Goal: Find specific page/section: Find specific page/section

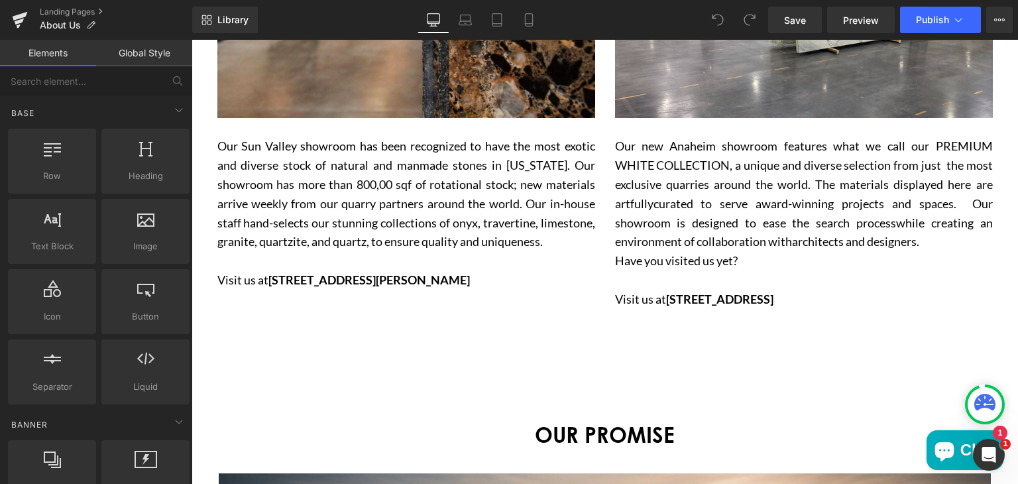
scroll to position [1900, 0]
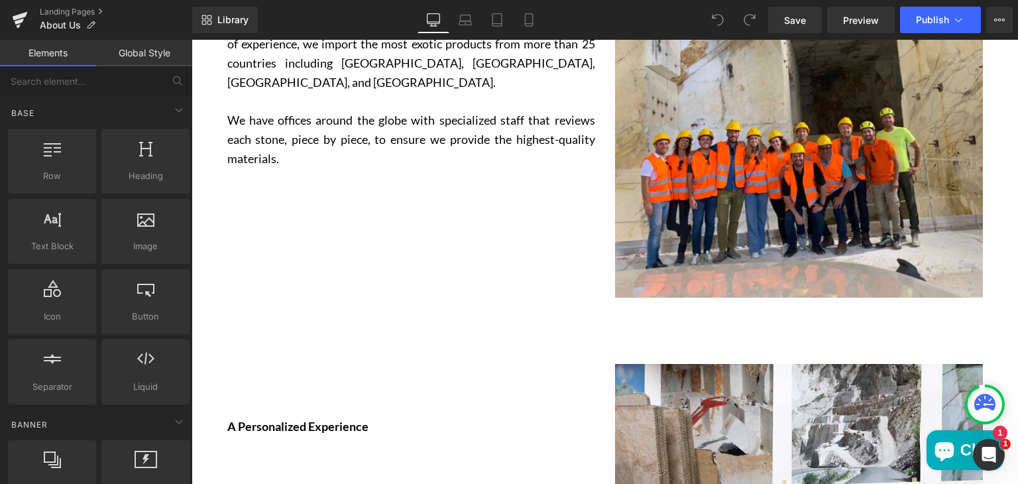
scroll to position [806, 0]
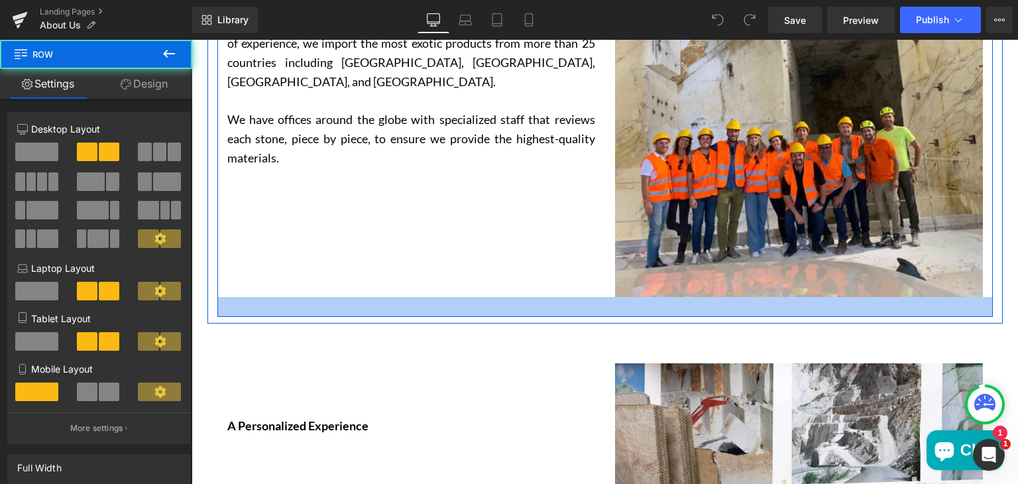
click at [473, 310] on div "The Largest Selection of Natural Stones Text Block We are proud to be the numbe…" at bounding box center [605, 72] width 776 height 492
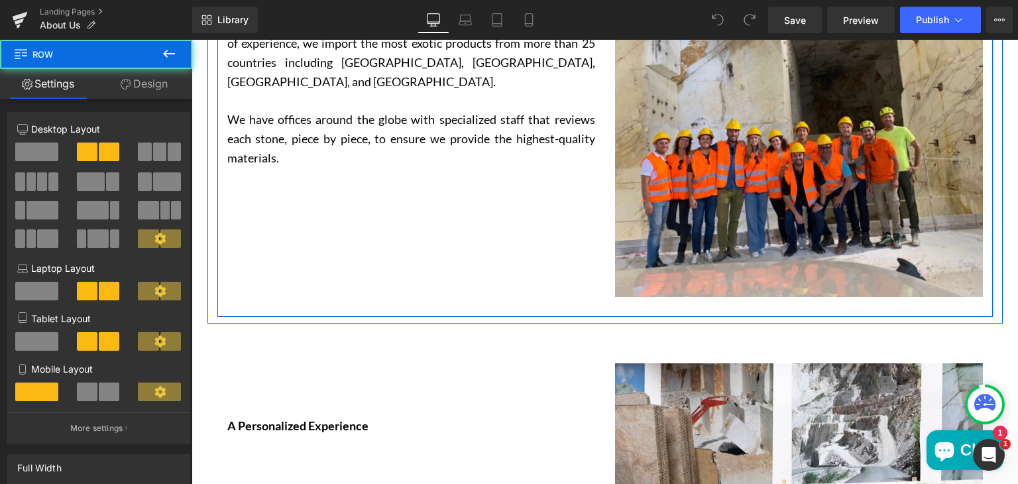
click at [491, 236] on div "The Largest Selection of Natural Stones Text Block We are proud to be the numbe…" at bounding box center [605, 72] width 776 height 492
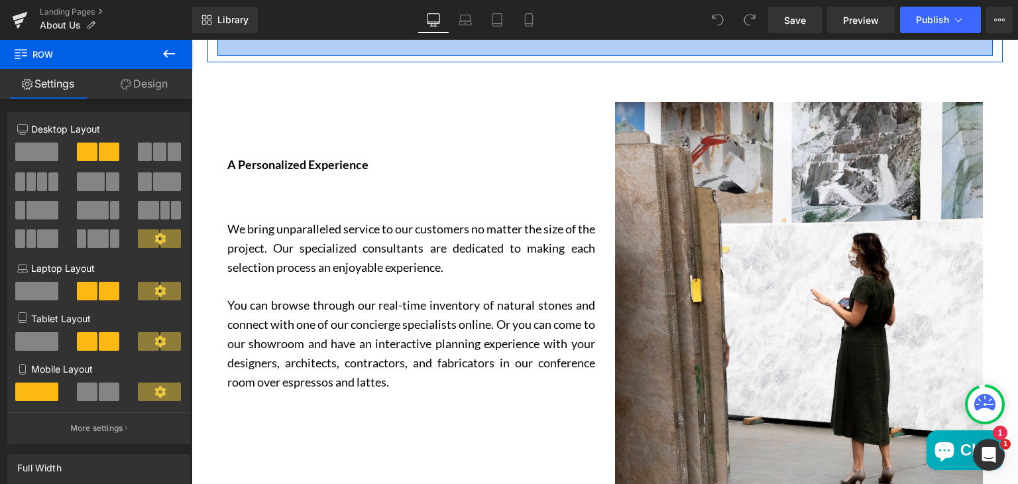
scroll to position [1105, 0]
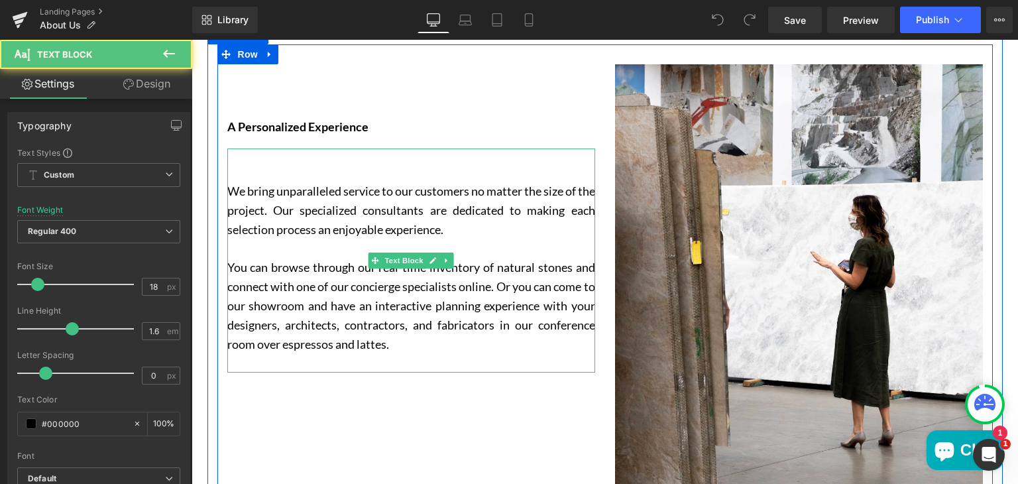
click at [538, 300] on span "ou can come to our showroom and have an interactive planning experience with yo…" at bounding box center [411, 315] width 368 height 72
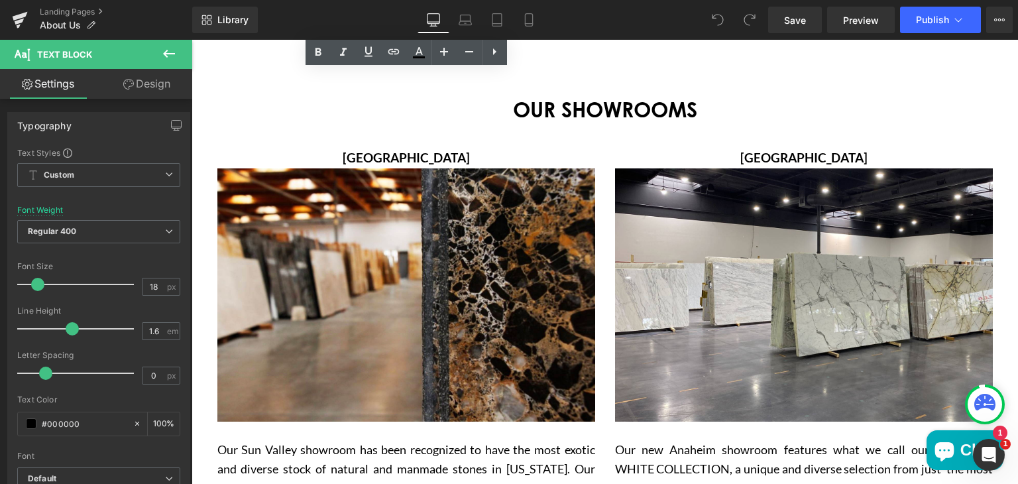
scroll to position [1596, 0]
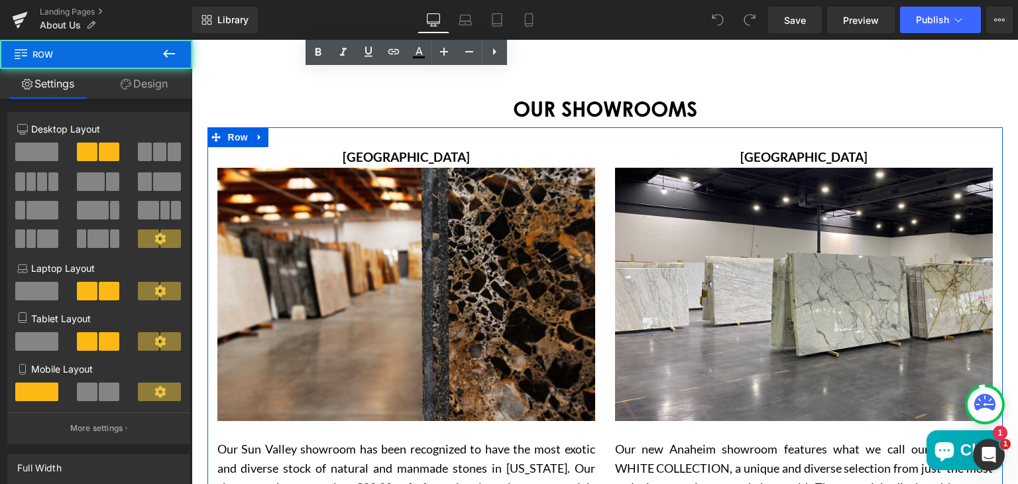
click at [605, 162] on div "Anaheim Text Block Image Our new Anaheim showroom features what we call our PRE…" at bounding box center [804, 398] width 398 height 502
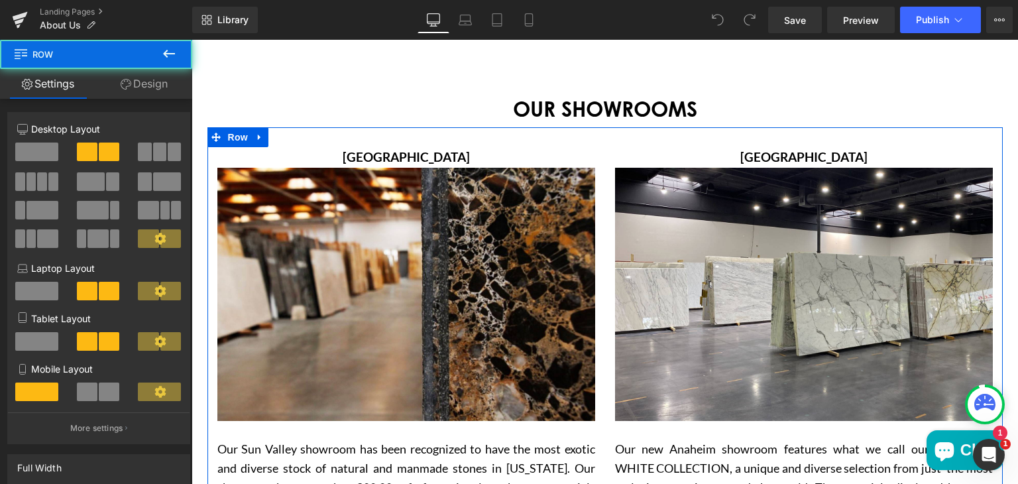
click at [599, 190] on div "Sun Valley Text Block Image Our Sun Valley showroom has been recognized to have…" at bounding box center [406, 388] width 398 height 483
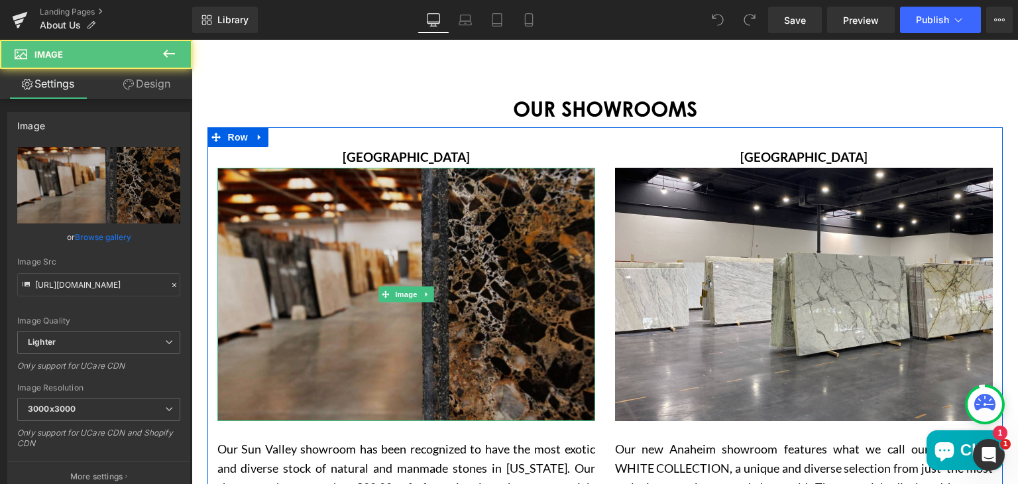
click at [567, 203] on img "Main content" at bounding box center [406, 294] width 378 height 253
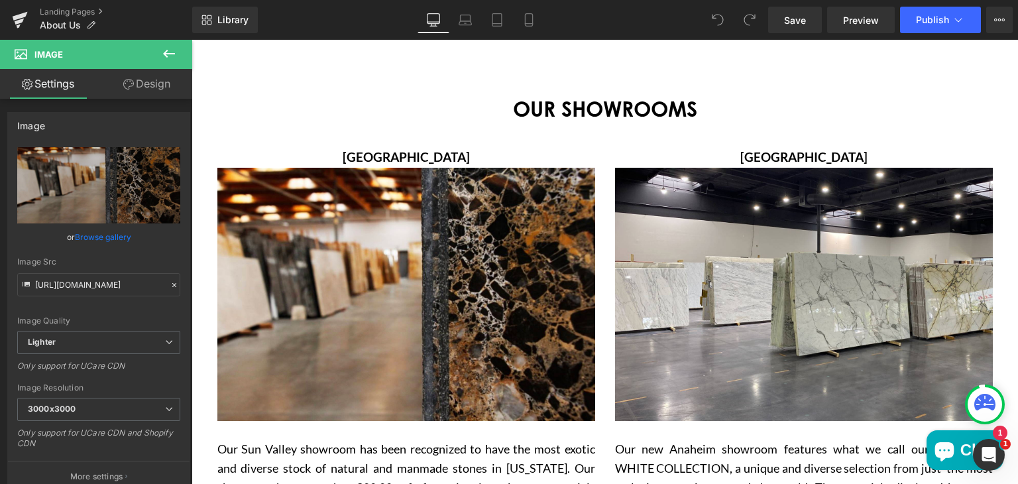
click at [162, 48] on icon at bounding box center [169, 54] width 16 height 16
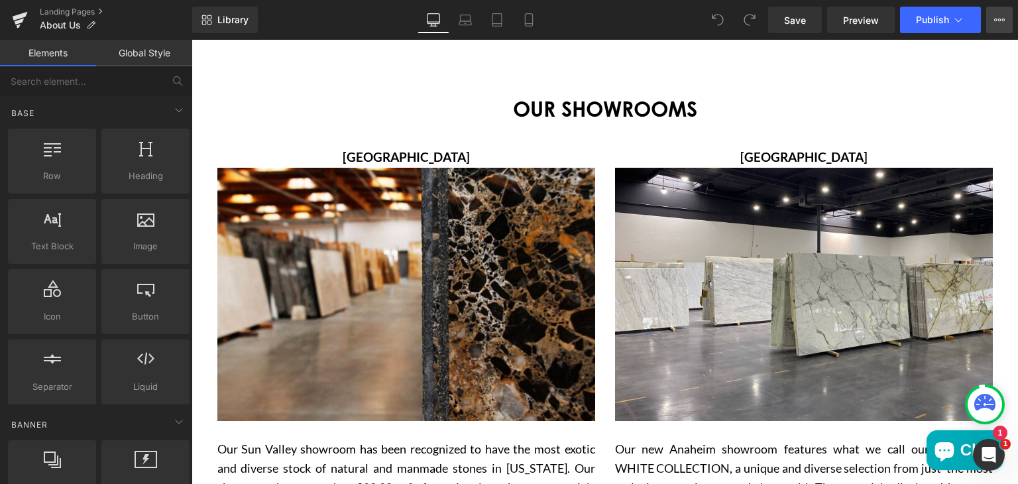
click at [997, 17] on icon at bounding box center [999, 20] width 11 height 11
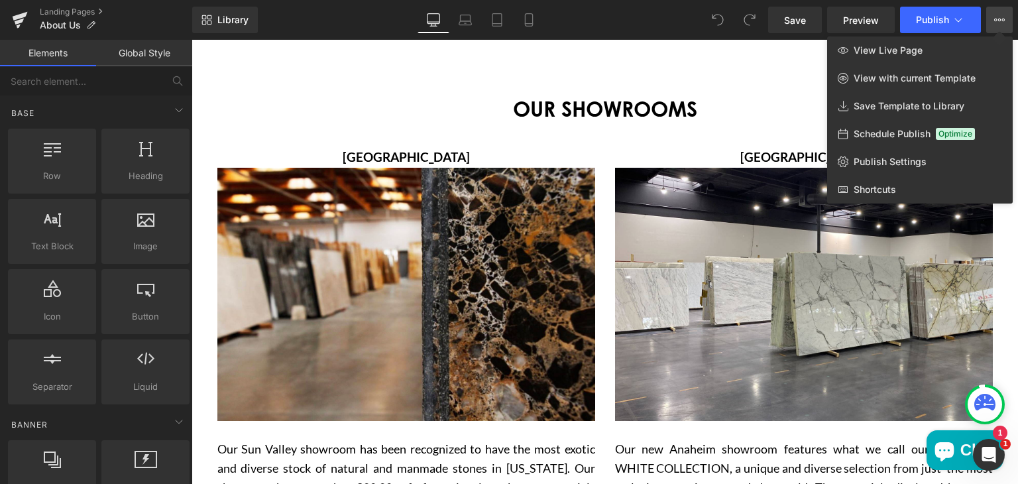
click at [697, 82] on div at bounding box center [605, 262] width 827 height 444
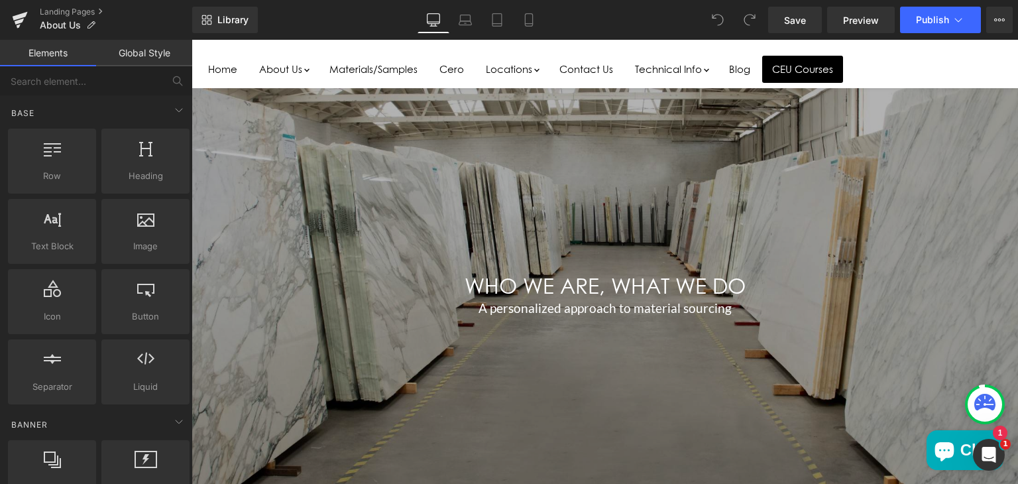
scroll to position [103, 0]
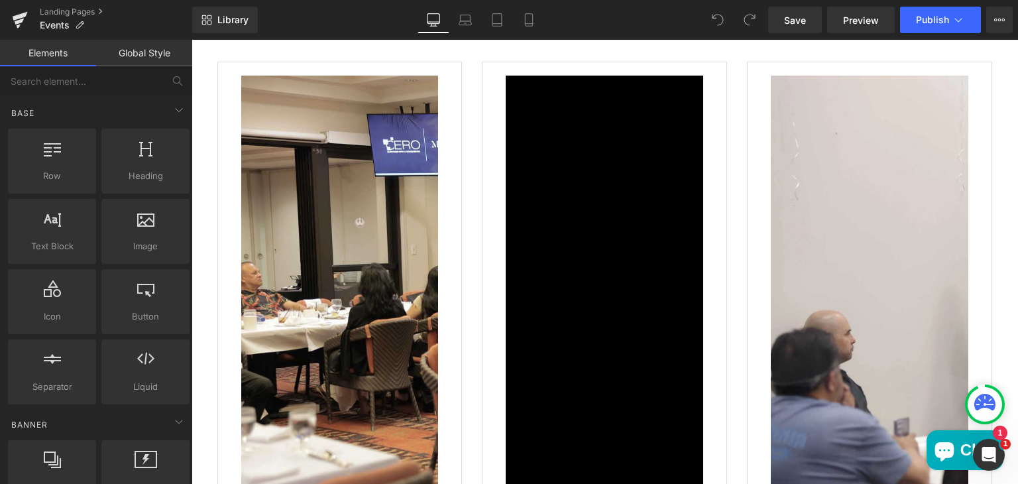
scroll to position [1355, 0]
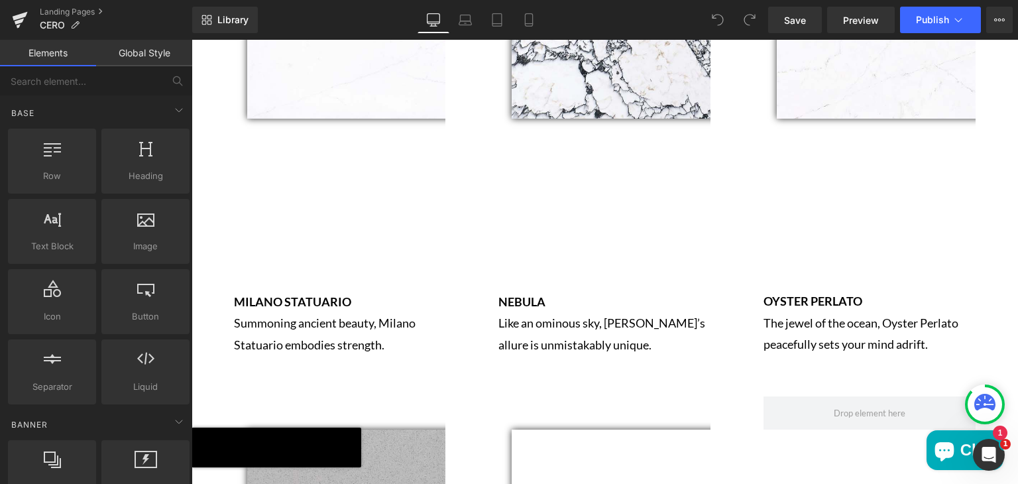
scroll to position [4272, 0]
